Goal: Find specific page/section: Find specific page/section

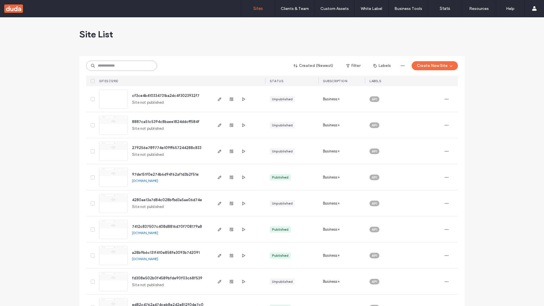
click at [122, 66] on input at bounding box center [121, 66] width 71 height 10
type input "**********"
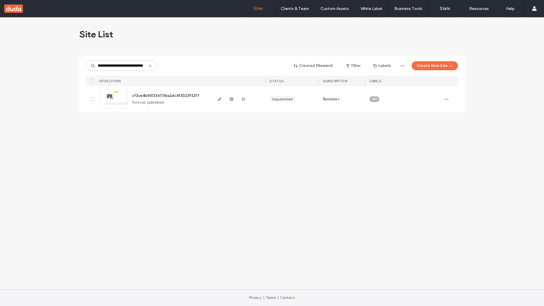
click at [166, 96] on span "cf3ce4b410334731ba2dc4f3023932f7" at bounding box center [165, 96] width 67 height 4
